Goal: Information Seeking & Learning: Learn about a topic

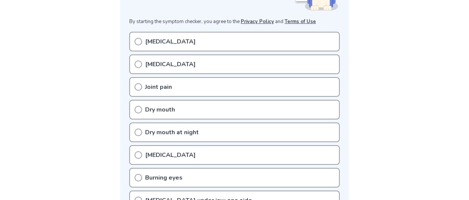
scroll to position [144, 0]
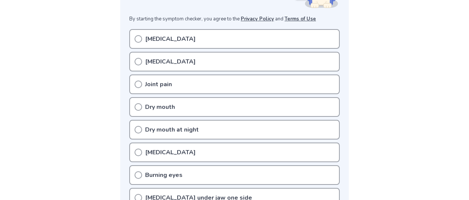
click at [141, 65] on icon at bounding box center [139, 62] width 8 height 8
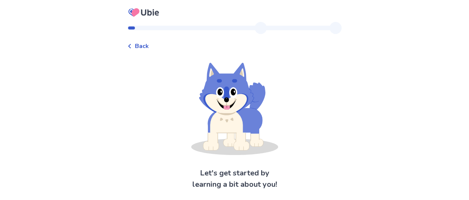
click at [71, 62] on div "Back Let's get started by learning a bit about you! Next" at bounding box center [234, 111] width 469 height 223
click at [127, 48] on icon at bounding box center [129, 46] width 5 height 5
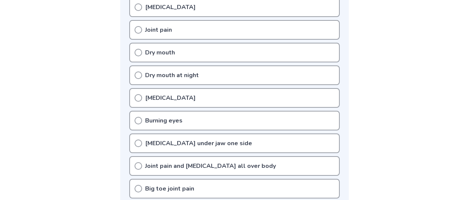
scroll to position [198, 0]
click at [139, 11] on icon at bounding box center [139, 7] width 8 height 8
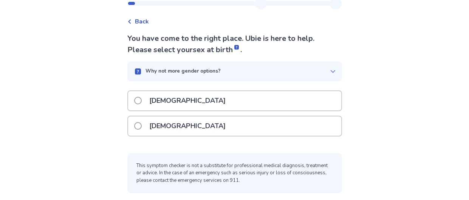
scroll to position [62, 0]
click at [134, 122] on span at bounding box center [138, 126] width 8 height 8
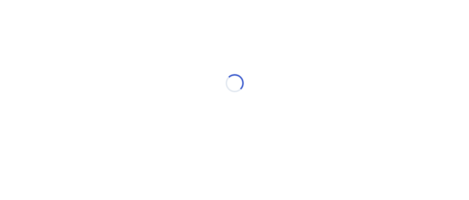
scroll to position [0, 0]
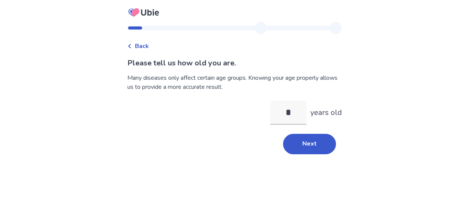
type input "**"
click at [317, 154] on button "Next" at bounding box center [309, 144] width 53 height 20
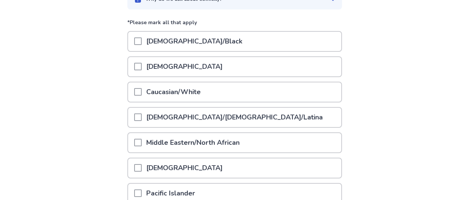
scroll to position [88, 0]
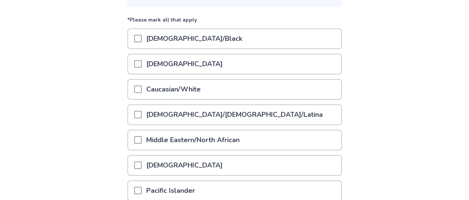
click at [301, 130] on div "[DEMOGRAPHIC_DATA]/[DEMOGRAPHIC_DATA]/Latina" at bounding box center [234, 116] width 215 height 25
click at [134, 93] on span at bounding box center [138, 89] width 8 height 8
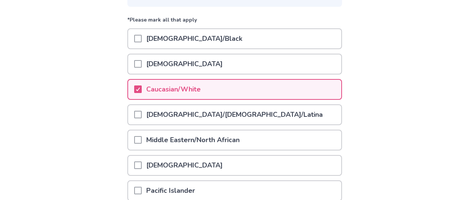
click at [90, 128] on div "Back Please tell us your ethnicity . Why do we ask about ethnicity? *Please mar…" at bounding box center [234, 102] width 469 height 381
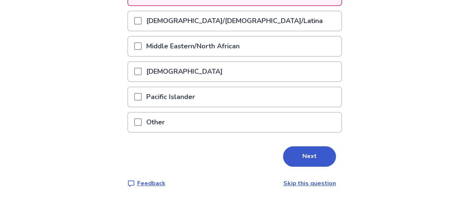
scroll to position [235, 0]
click at [335, 163] on button "Next" at bounding box center [309, 156] width 53 height 20
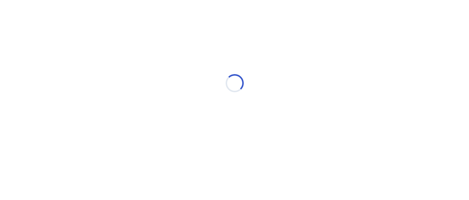
scroll to position [0, 0]
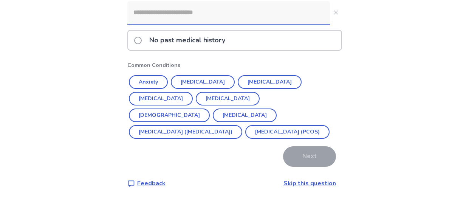
scroll to position [99, 0]
click at [144, 89] on button "Anxiety" at bounding box center [148, 82] width 39 height 14
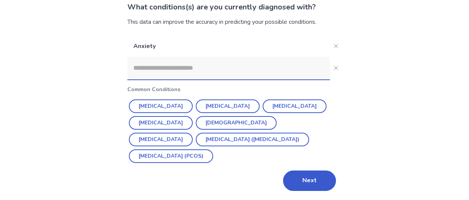
scroll to position [86, 0]
click at [144, 99] on button "[MEDICAL_DATA]" at bounding box center [161, 106] width 64 height 14
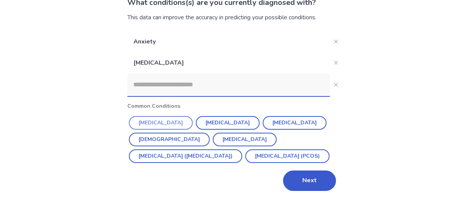
click at [144, 124] on button "[MEDICAL_DATA]" at bounding box center [161, 123] width 64 height 14
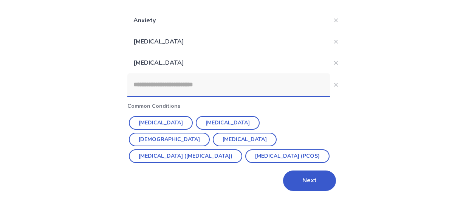
scroll to position [121, 0]
click at [324, 176] on button "Next" at bounding box center [309, 180] width 53 height 20
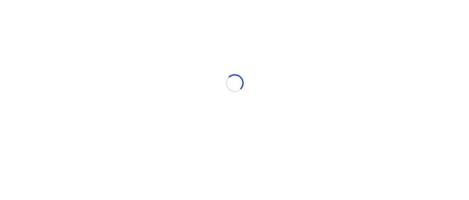
scroll to position [0, 0]
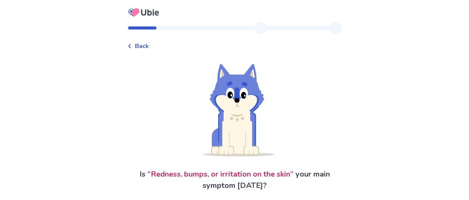
click at [127, 48] on icon at bounding box center [129, 46] width 5 height 5
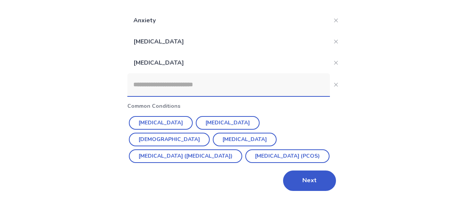
scroll to position [99, 0]
click at [127, 96] on input at bounding box center [228, 84] width 203 height 23
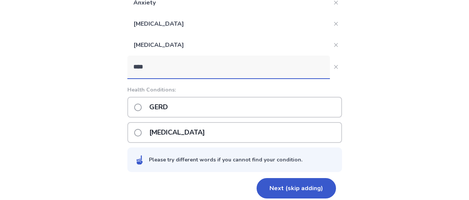
type input "****"
click at [134, 111] on span at bounding box center [138, 108] width 8 height 8
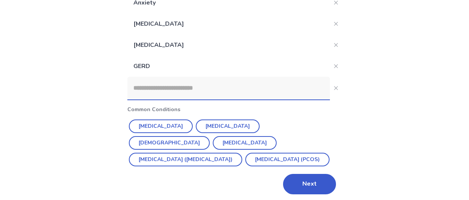
click at [127, 99] on input at bounding box center [228, 88] width 203 height 23
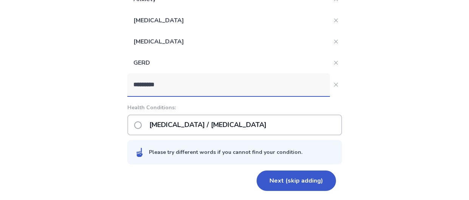
scroll to position [151, 0]
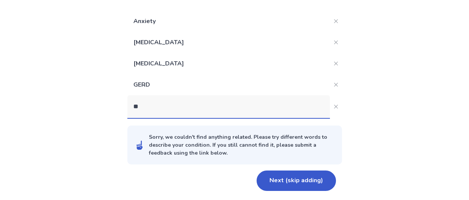
type input "*"
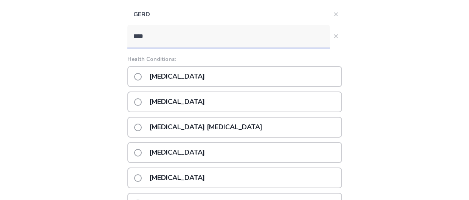
type input "****"
click at [134, 80] on span at bounding box center [138, 77] width 8 height 8
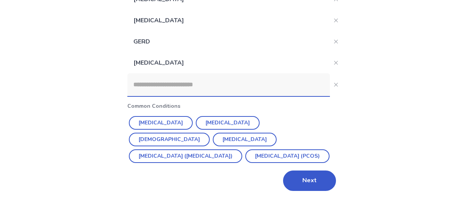
scroll to position [174, 0]
click at [336, 173] on button "Next" at bounding box center [309, 180] width 53 height 20
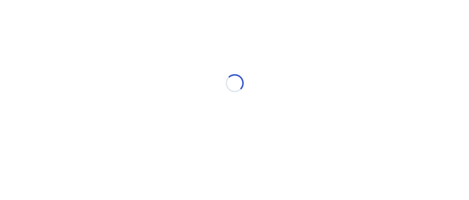
scroll to position [0, 0]
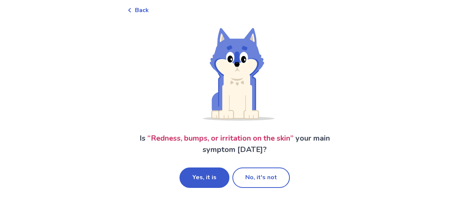
scroll to position [58, 0]
click at [266, 172] on button "No, it's not" at bounding box center [260, 177] width 57 height 20
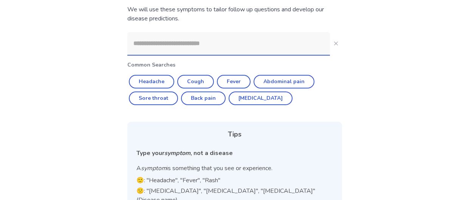
scroll to position [69, 0]
click at [245, 105] on button "[MEDICAL_DATA]" at bounding box center [261, 98] width 64 height 14
type input "********"
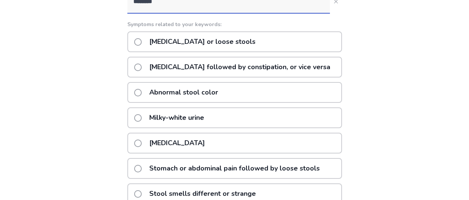
scroll to position [108, 0]
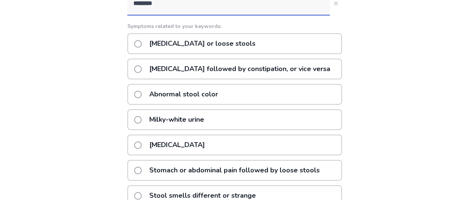
click at [134, 48] on span at bounding box center [138, 44] width 8 height 8
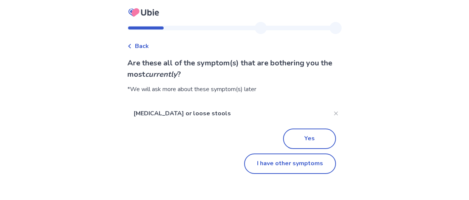
scroll to position [9, 0]
click at [314, 174] on button "I have other symptoms" at bounding box center [290, 163] width 92 height 20
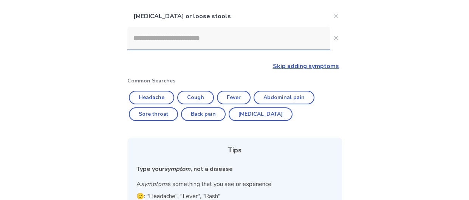
scroll to position [81, 0]
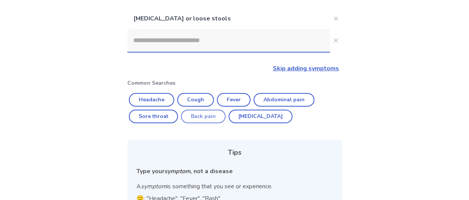
click at [196, 123] on button "Back pain" at bounding box center [203, 117] width 45 height 14
type input "*********"
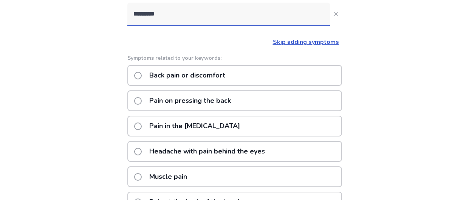
scroll to position [108, 0]
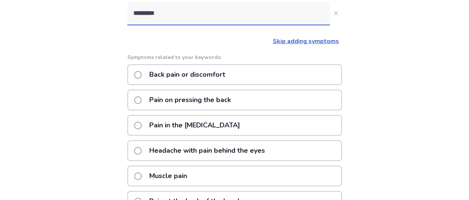
click at [134, 79] on span at bounding box center [138, 75] width 8 height 8
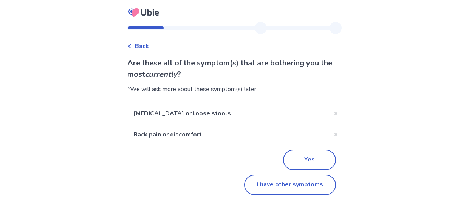
scroll to position [36, 0]
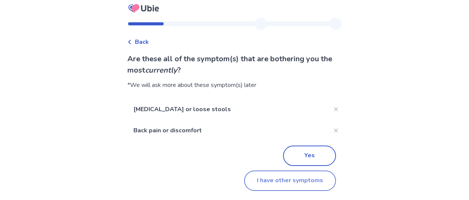
click at [286, 172] on button "I have other symptoms" at bounding box center [290, 180] width 92 height 20
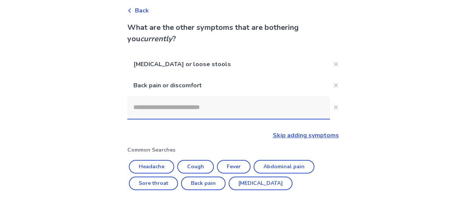
scroll to position [108, 0]
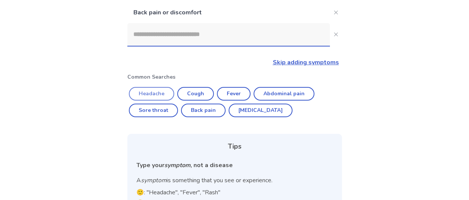
click at [142, 101] on button "Headache" at bounding box center [151, 94] width 45 height 14
type input "********"
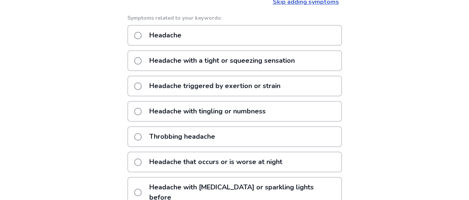
scroll to position [169, 0]
click at [134, 40] on span at bounding box center [138, 36] width 8 height 8
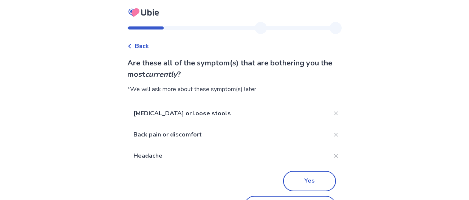
scroll to position [62, 0]
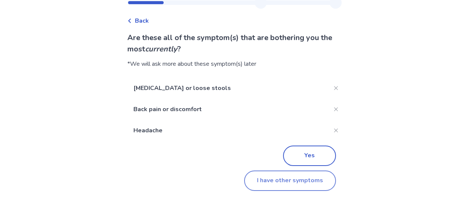
click at [297, 171] on button "I have other symptoms" at bounding box center [290, 180] width 92 height 20
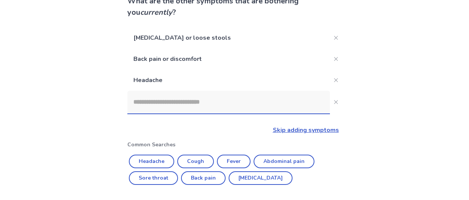
scroll to position [169, 0]
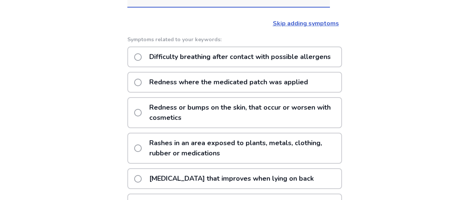
type input "*******"
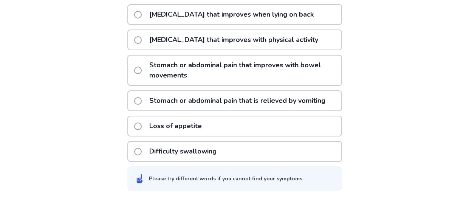
scroll to position [368, 0]
click at [134, 19] on span at bounding box center [138, 15] width 8 height 8
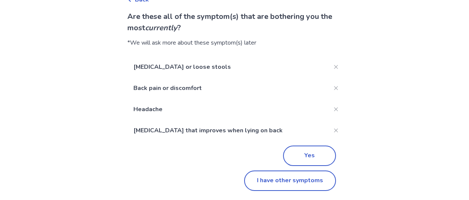
scroll to position [88, 0]
click at [286, 176] on button "I have other symptoms" at bounding box center [290, 180] width 92 height 20
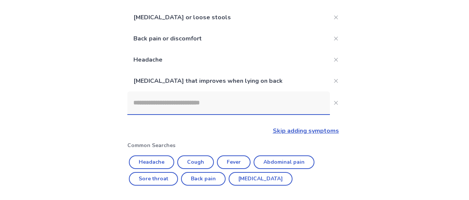
scroll to position [82, 0]
click at [161, 114] on input at bounding box center [228, 102] width 203 height 23
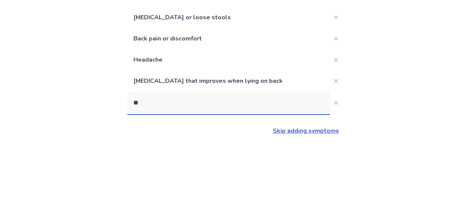
type input "*"
type input "********"
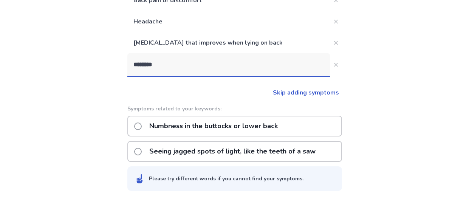
scroll to position [168, 0]
click at [134, 122] on span at bounding box center [138, 126] width 8 height 8
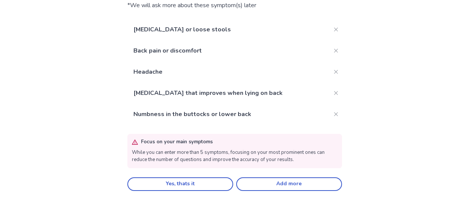
scroll to position [93, 0]
click at [342, 78] on button "Close" at bounding box center [336, 72] width 12 height 12
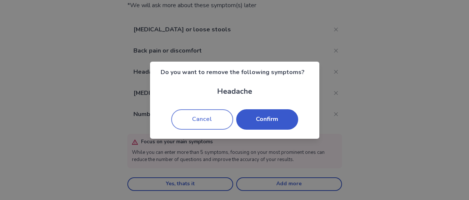
click at [194, 130] on button "Cancel" at bounding box center [202, 119] width 62 height 20
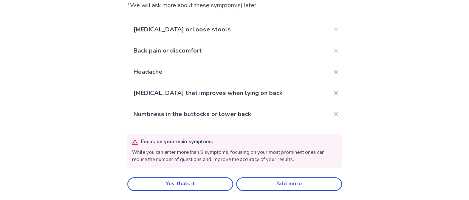
scroll to position [142, 0]
click at [289, 182] on button "Add more" at bounding box center [289, 184] width 106 height 14
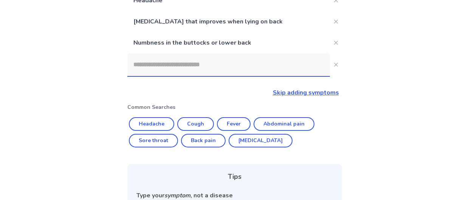
scroll to position [168, 0]
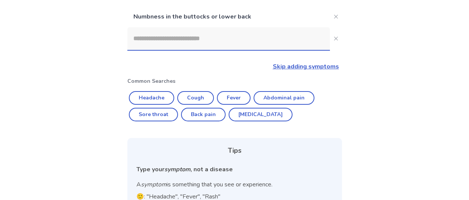
click at [179, 50] on input at bounding box center [228, 38] width 203 height 23
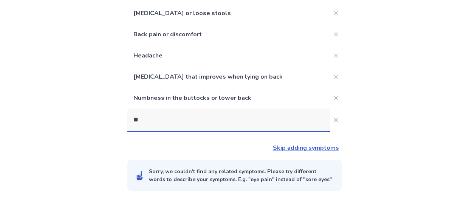
type input "***"
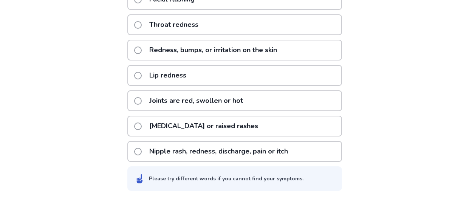
scroll to position [428, 0]
click at [134, 46] on span at bounding box center [138, 50] width 8 height 8
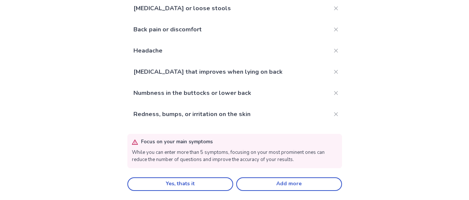
scroll to position [168, 0]
click at [196, 182] on button "Yes, thats it" at bounding box center [180, 184] width 106 height 14
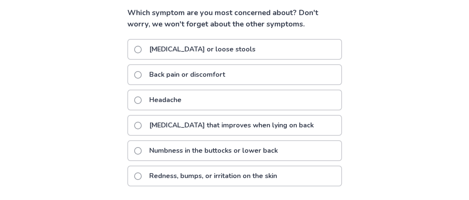
scroll to position [93, 0]
click at [134, 172] on span at bounding box center [138, 176] width 8 height 8
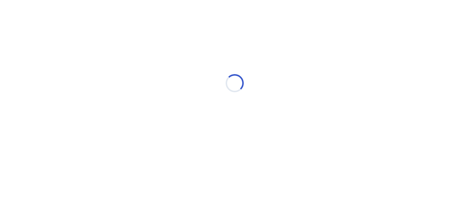
scroll to position [0, 0]
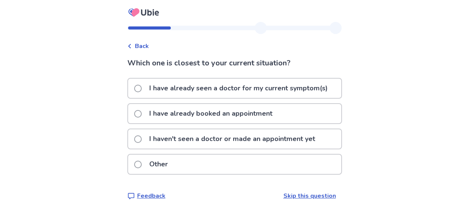
click at [134, 148] on label "I haven't seen a doctor or made an appointment yet" at bounding box center [227, 138] width 186 height 19
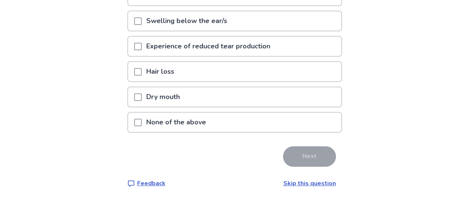
scroll to position [240, 0]
click at [134, 101] on span at bounding box center [138, 97] width 8 height 8
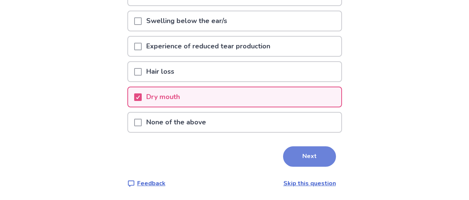
click at [331, 167] on button "Next" at bounding box center [309, 156] width 53 height 20
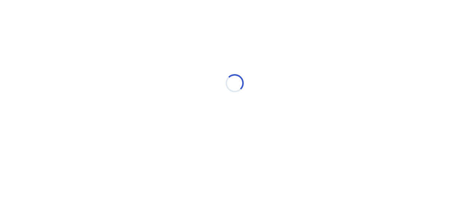
scroll to position [0, 0]
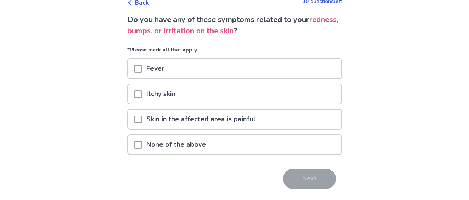
scroll to position [43, 0]
click at [134, 98] on span at bounding box center [138, 95] width 8 height 8
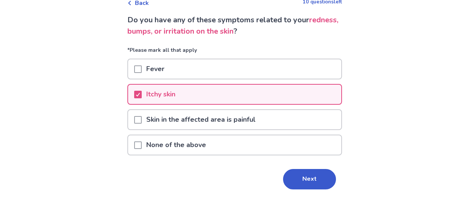
click at [134, 124] on span at bounding box center [138, 120] width 8 height 8
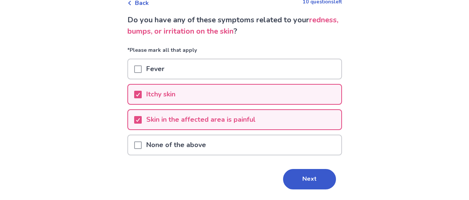
click at [75, 141] on div "Back 10 questions left Do you have any of these symptoms related to your rednes…" at bounding box center [234, 90] width 469 height 266
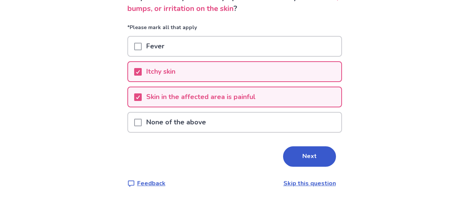
scroll to position [109, 0]
click at [336, 154] on button "Next" at bounding box center [309, 156] width 53 height 20
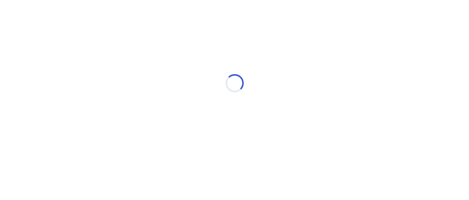
select select "*"
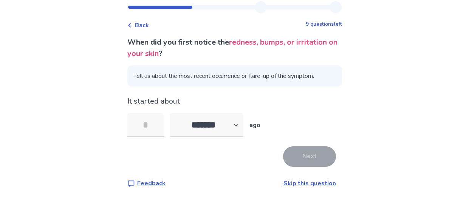
scroll to position [52, 0]
type input "*"
click at [329, 152] on button "Next" at bounding box center [309, 156] width 53 height 20
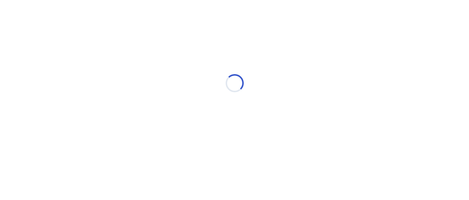
select select "*"
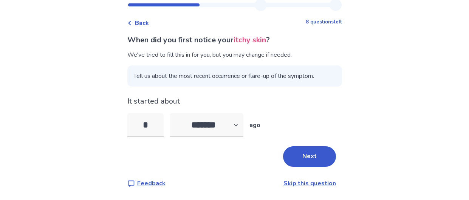
scroll to position [38, 0]
click at [330, 167] on button "Next" at bounding box center [309, 156] width 53 height 20
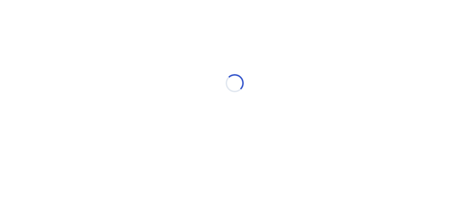
scroll to position [0, 0]
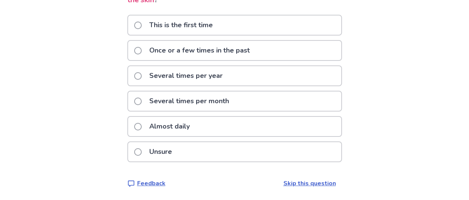
scroll to position [118, 0]
click at [134, 123] on span at bounding box center [138, 127] width 8 height 8
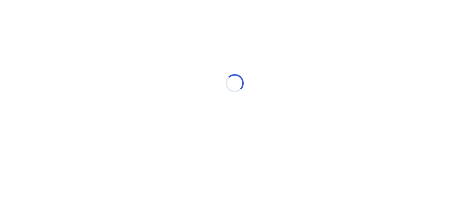
scroll to position [0, 0]
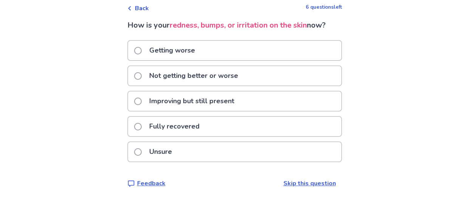
scroll to position [60, 0]
click at [134, 72] on span at bounding box center [138, 76] width 8 height 8
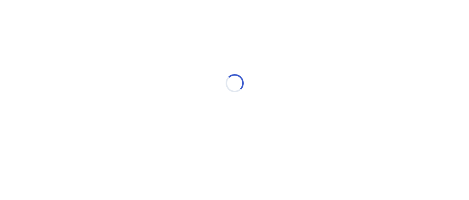
scroll to position [0, 0]
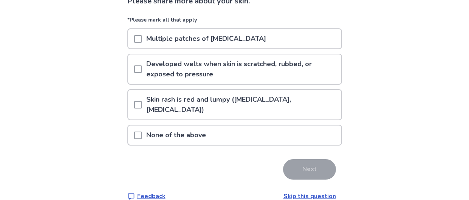
scroll to position [63, 0]
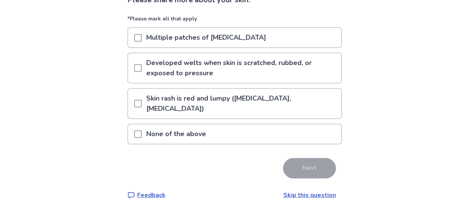
click at [134, 72] on span at bounding box center [138, 68] width 8 height 8
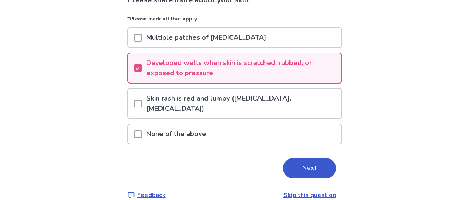
click at [134, 107] on span at bounding box center [138, 104] width 8 height 8
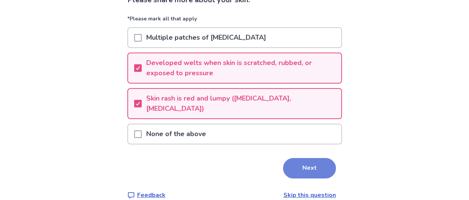
click at [336, 178] on button "Next" at bounding box center [309, 168] width 53 height 20
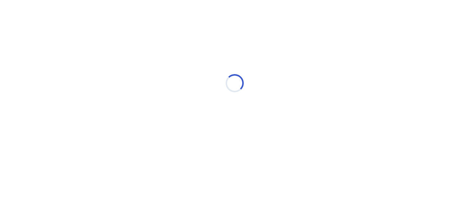
scroll to position [0, 0]
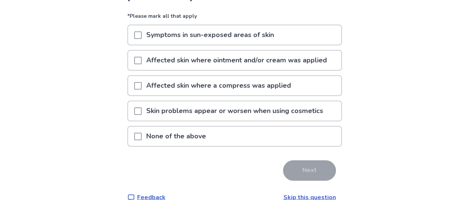
scroll to position [79, 0]
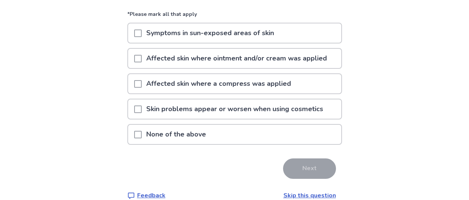
click at [134, 37] on span at bounding box center [138, 33] width 8 height 8
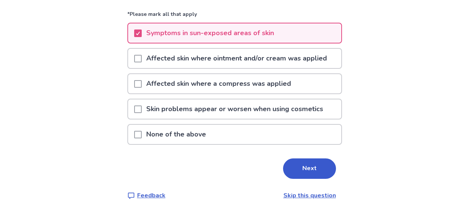
click at [134, 113] on span at bounding box center [138, 109] width 8 height 8
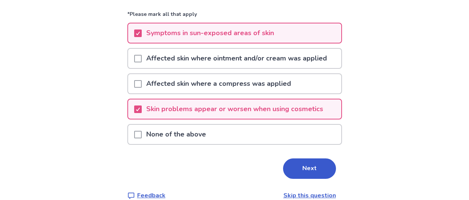
click at [73, 145] on div "Back 4 questions left Please share more about any triggers of your [MEDICAL_DAT…" at bounding box center [234, 66] width 469 height 291
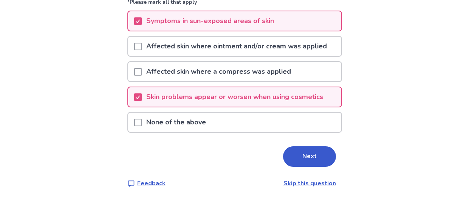
scroll to position [139, 0]
click at [336, 153] on button "Next" at bounding box center [309, 156] width 53 height 20
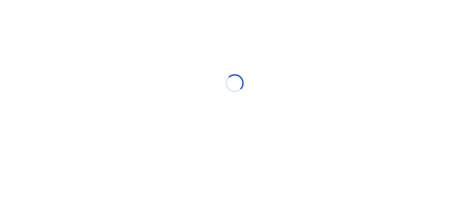
scroll to position [0, 0]
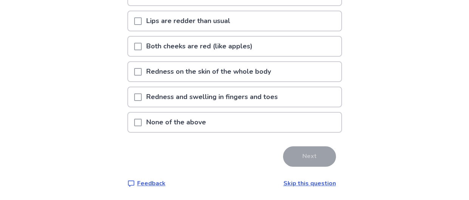
scroll to position [146, 0]
click at [134, 101] on span at bounding box center [138, 97] width 8 height 8
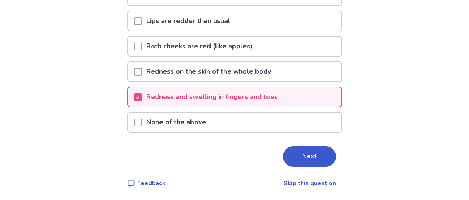
click at [88, 95] on div "Back 3 questions left Please share if any of these specific areas are affected.…" at bounding box center [234, 35] width 469 height 330
click at [336, 167] on button "Next" at bounding box center [309, 156] width 53 height 20
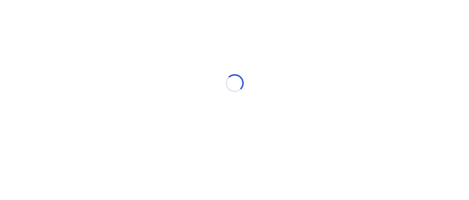
scroll to position [0, 0]
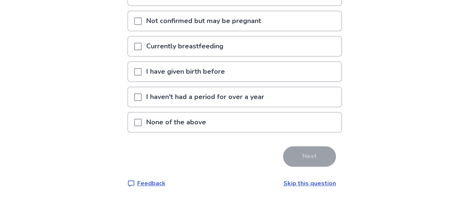
scroll to position [118, 0]
click at [134, 76] on span at bounding box center [138, 72] width 8 height 8
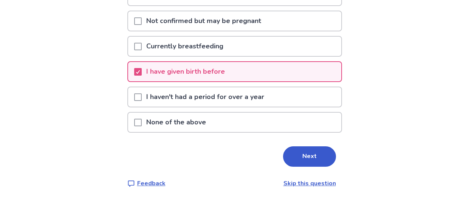
click at [134, 101] on span at bounding box center [138, 97] width 8 height 8
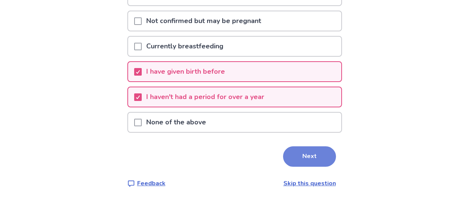
click at [334, 167] on button "Next" at bounding box center [309, 156] width 53 height 20
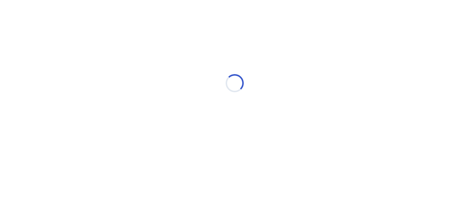
scroll to position [0, 0]
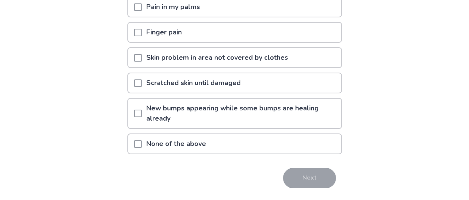
scroll to position [94, 0]
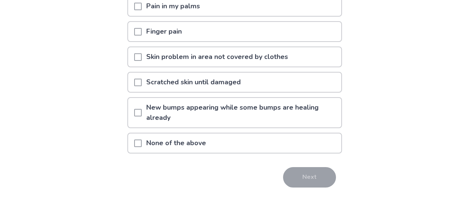
click at [134, 61] on span at bounding box center [138, 57] width 8 height 8
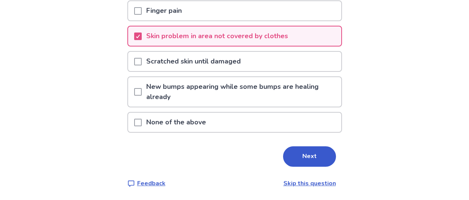
scroll to position [134, 0]
click at [74, 93] on div "Back 1 question left Please choose all the symptoms you currently have *Please …" at bounding box center [234, 42] width 469 height 315
click at [336, 167] on button "Next" at bounding box center [309, 156] width 53 height 20
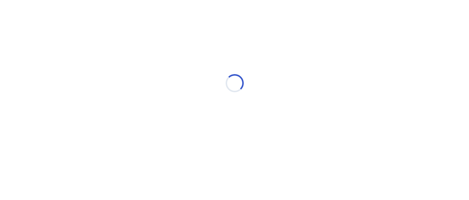
scroll to position [0, 0]
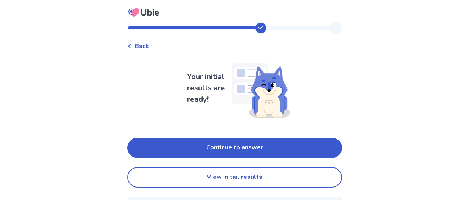
click at [396, 136] on div "Back Your initial results are ready! Continue to answer View initial results Wh…" at bounding box center [234, 119] width 469 height 238
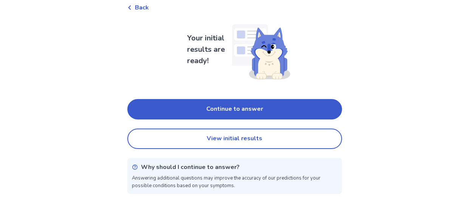
scroll to position [73, 0]
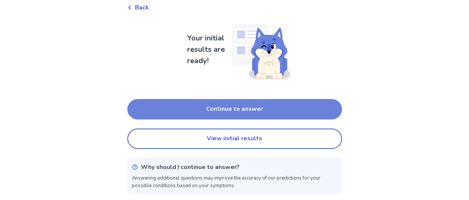
click at [315, 99] on button "Continue to answer" at bounding box center [234, 109] width 215 height 20
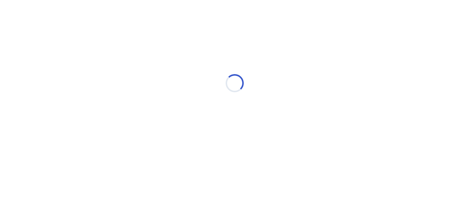
scroll to position [0, 0]
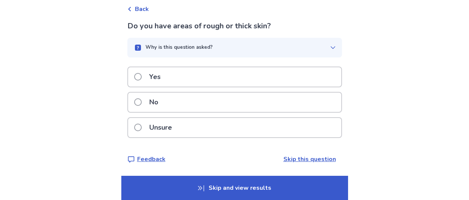
scroll to position [79, 0]
click at [134, 73] on span at bounding box center [138, 77] width 8 height 8
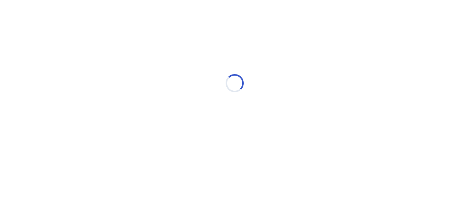
scroll to position [0, 0]
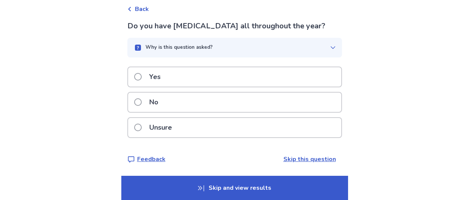
scroll to position [58, 0]
click at [134, 131] on span at bounding box center [138, 128] width 8 height 8
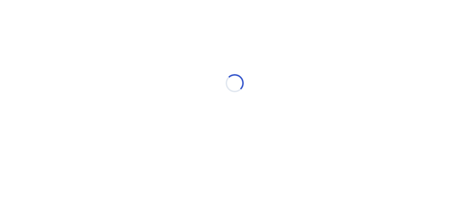
scroll to position [0, 0]
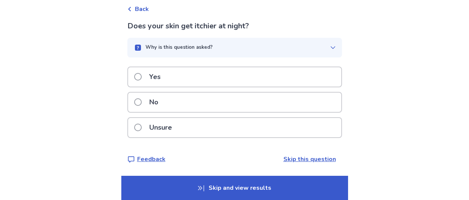
scroll to position [54, 0]
click at [134, 77] on span at bounding box center [138, 77] width 8 height 8
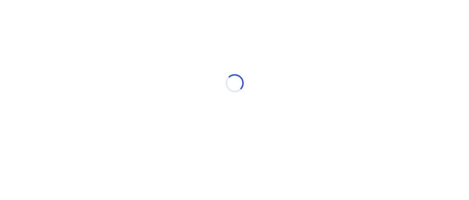
scroll to position [0, 0]
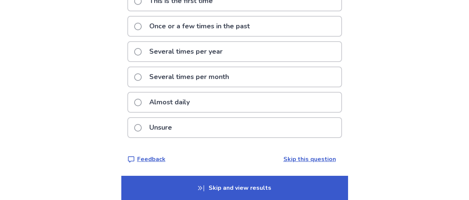
scroll to position [110, 0]
click at [134, 77] on span at bounding box center [138, 77] width 8 height 8
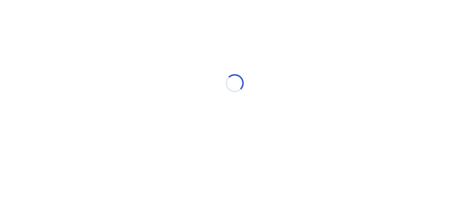
scroll to position [0, 0]
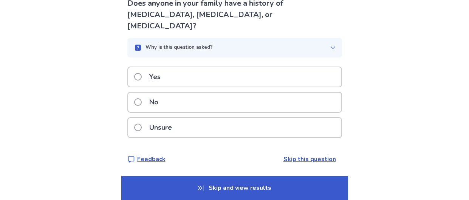
scroll to position [76, 0]
click at [134, 73] on span at bounding box center [138, 77] width 8 height 8
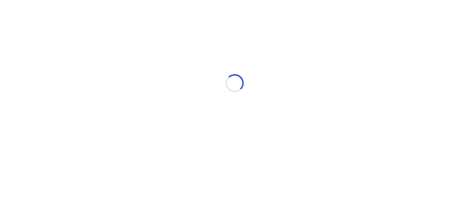
scroll to position [0, 0]
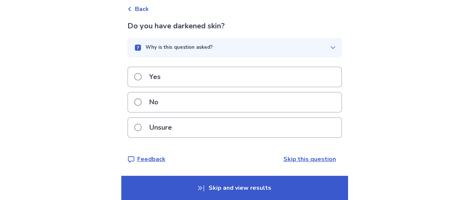
scroll to position [51, 0]
click at [134, 106] on span at bounding box center [138, 102] width 8 height 8
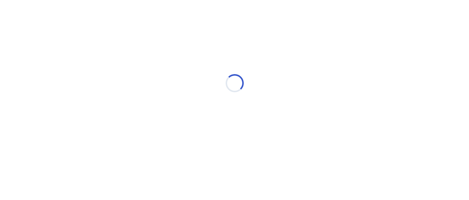
scroll to position [0, 0]
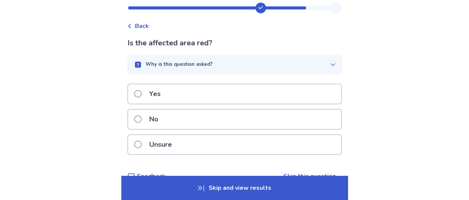
scroll to position [23, 0]
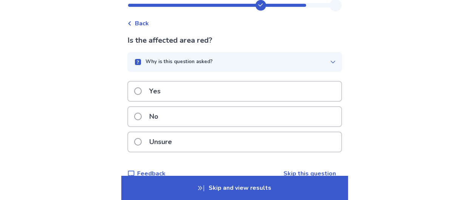
click at [134, 95] on span at bounding box center [138, 91] width 8 height 8
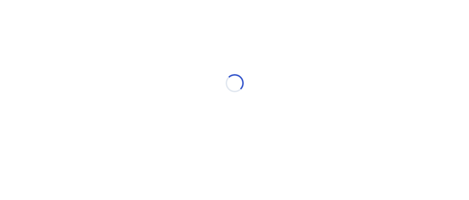
scroll to position [0, 0]
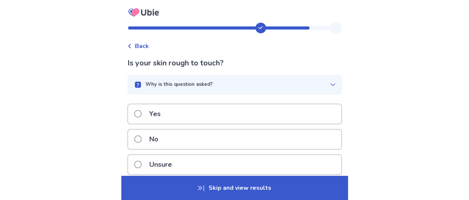
click at [134, 143] on span at bounding box center [138, 139] width 8 height 8
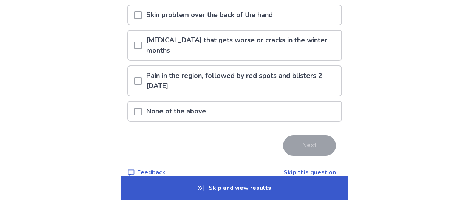
scroll to position [138, 0]
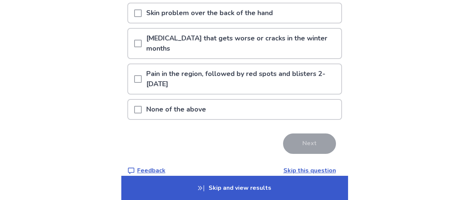
click at [134, 47] on span at bounding box center [138, 44] width 8 height 8
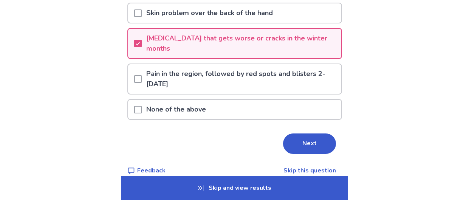
click at [134, 83] on span at bounding box center [138, 79] width 8 height 8
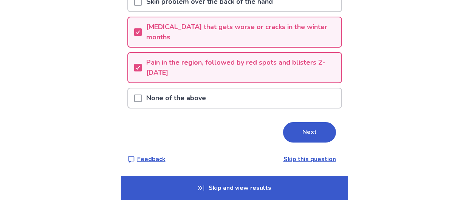
scroll to position [198, 0]
click at [325, 122] on button "Next" at bounding box center [309, 132] width 53 height 20
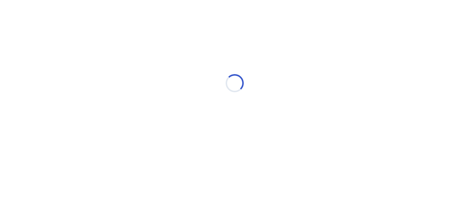
scroll to position [0, 0]
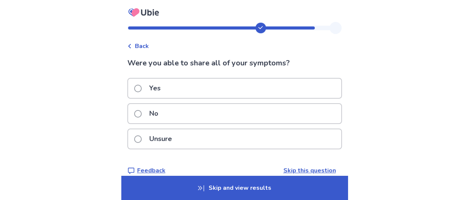
click at [134, 118] on span at bounding box center [138, 114] width 8 height 8
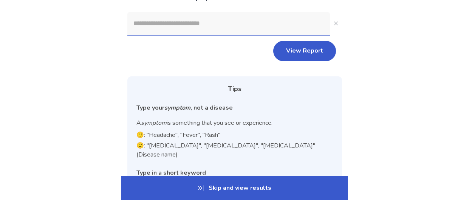
scroll to position [80, 0]
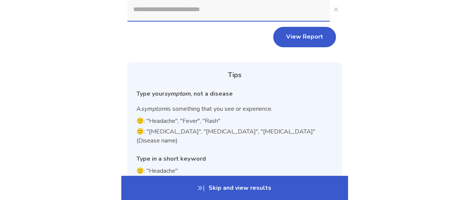
click at [125, 179] on p "Skip and view results" at bounding box center [234, 188] width 227 height 24
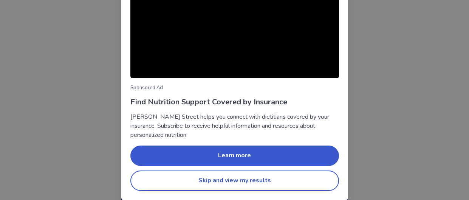
scroll to position [133, 0]
click at [162, 178] on button "Skip and view my results" at bounding box center [234, 180] width 209 height 20
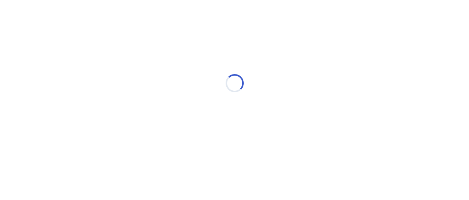
scroll to position [0, 0]
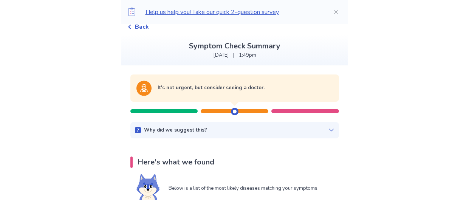
scroll to position [31, 0]
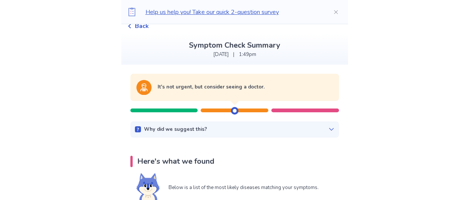
click at [334, 132] on icon at bounding box center [331, 129] width 6 height 6
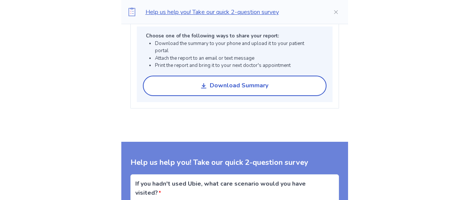
scroll to position [686, 0]
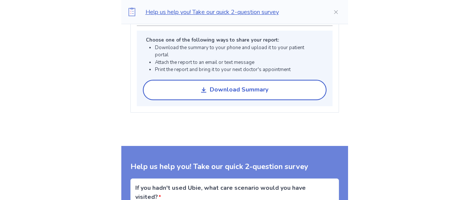
click at [232, 16] on p "Help us help you! Take our quick 2-question survey" at bounding box center [232, 12] width 175 height 9
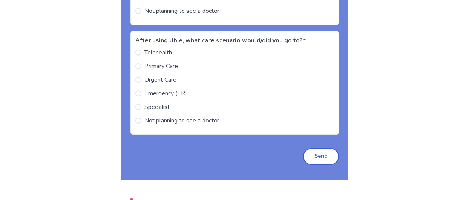
scroll to position [932, 0]
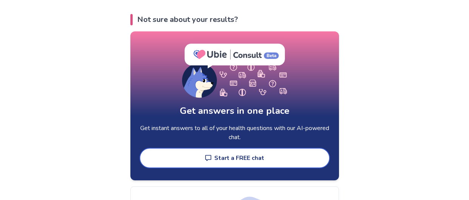
scroll to position [1112, 0]
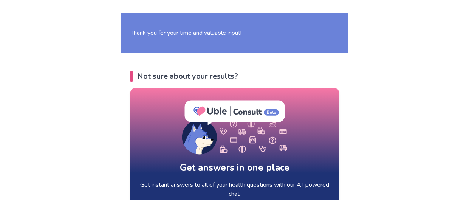
scroll to position [794, 0]
